Goal: Consume media (video, audio)

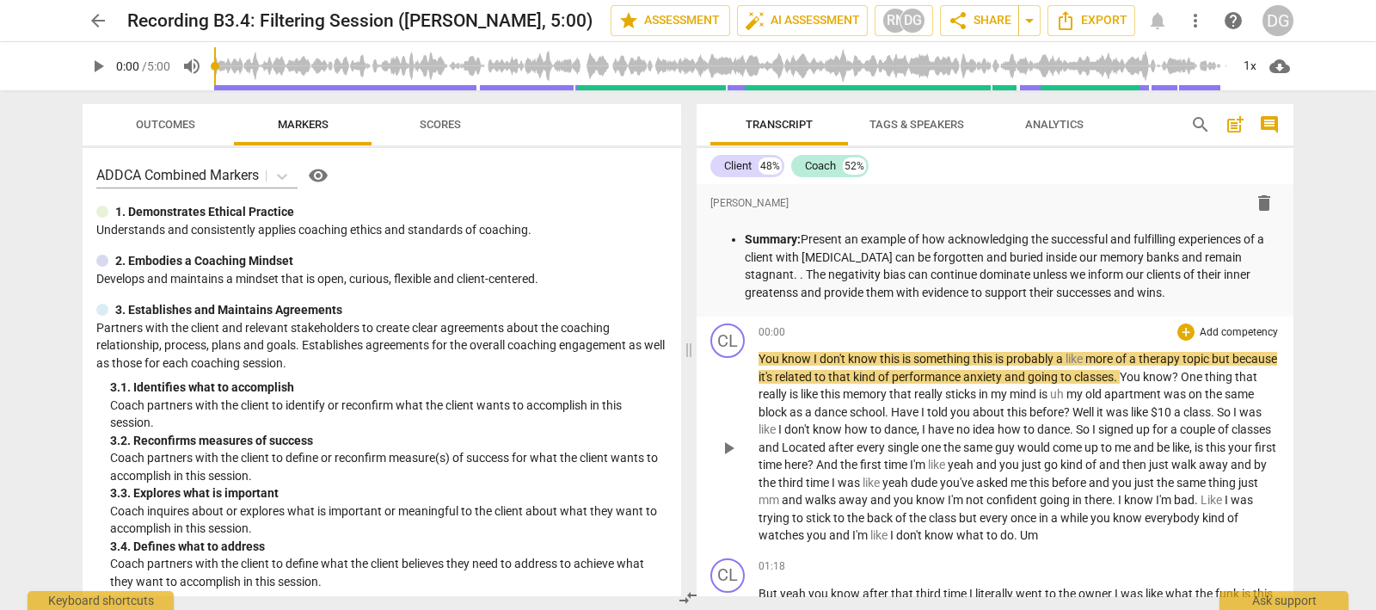
click at [727, 442] on span "play_arrow" at bounding box center [728, 448] width 21 height 21
drag, startPoint x: 720, startPoint y: 445, endPoint x: 721, endPoint y: 434, distance: 10.5
click at [720, 443] on span "pause" at bounding box center [728, 448] width 21 height 21
click at [722, 449] on span "play_arrow" at bounding box center [728, 448] width 21 height 21
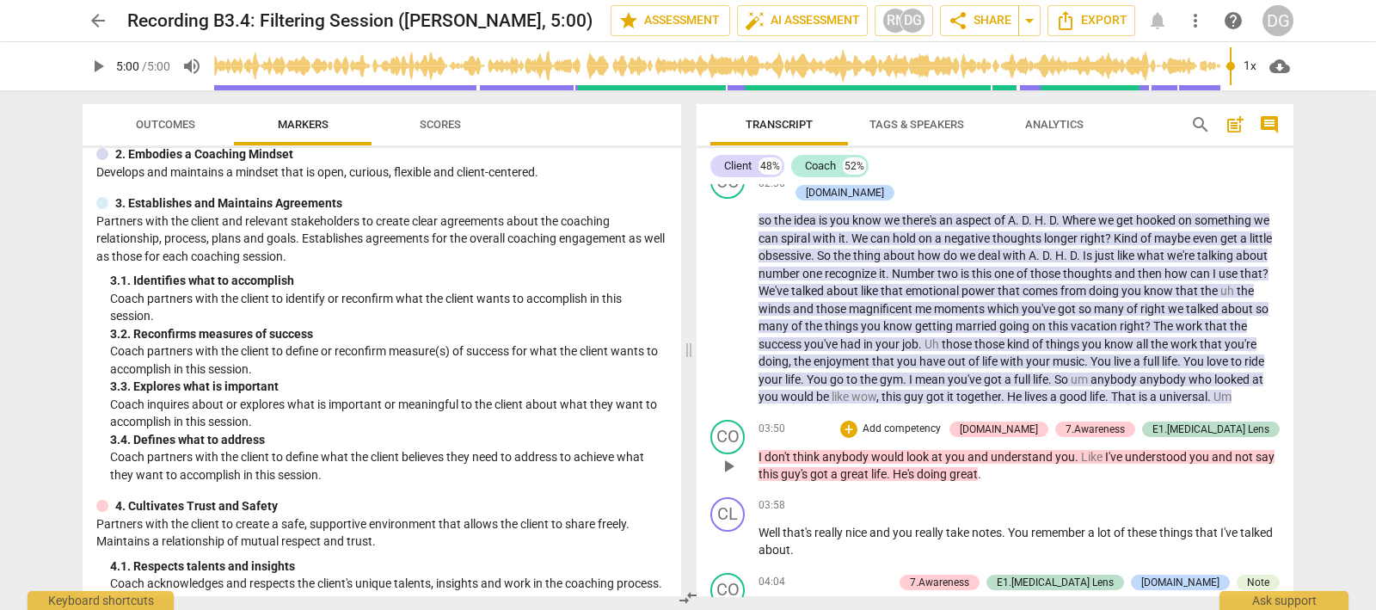
scroll to position [760, 0]
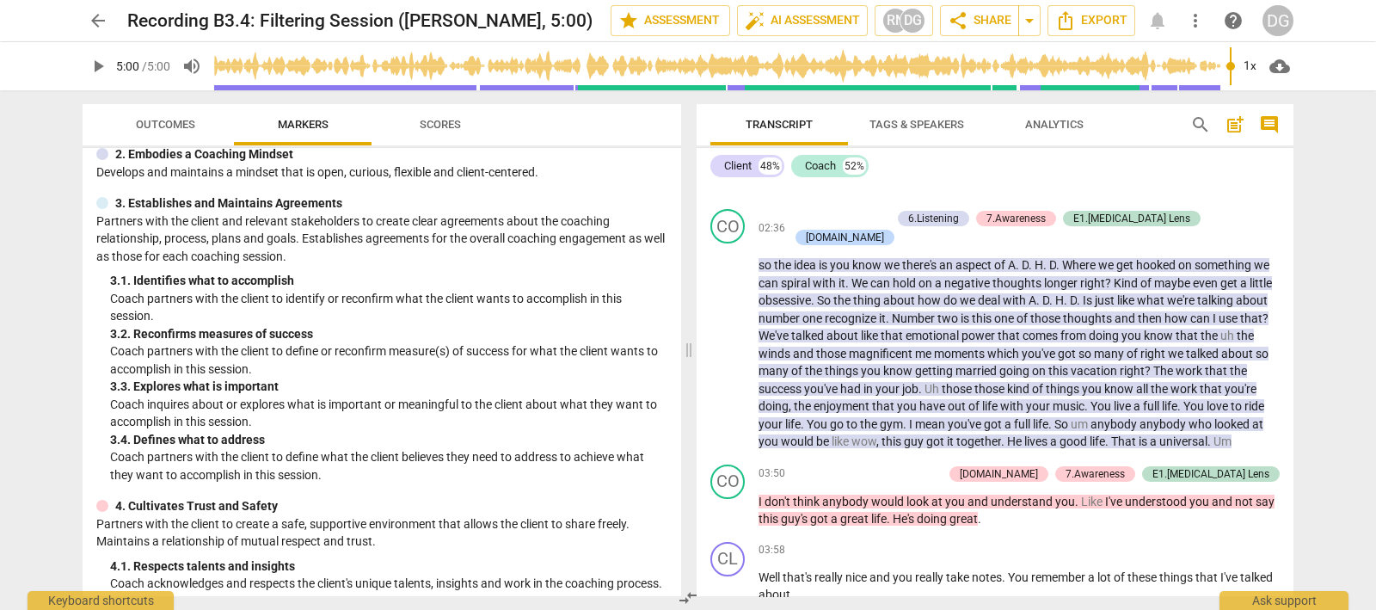
type input "300"
